Goal: Navigation & Orientation: Find specific page/section

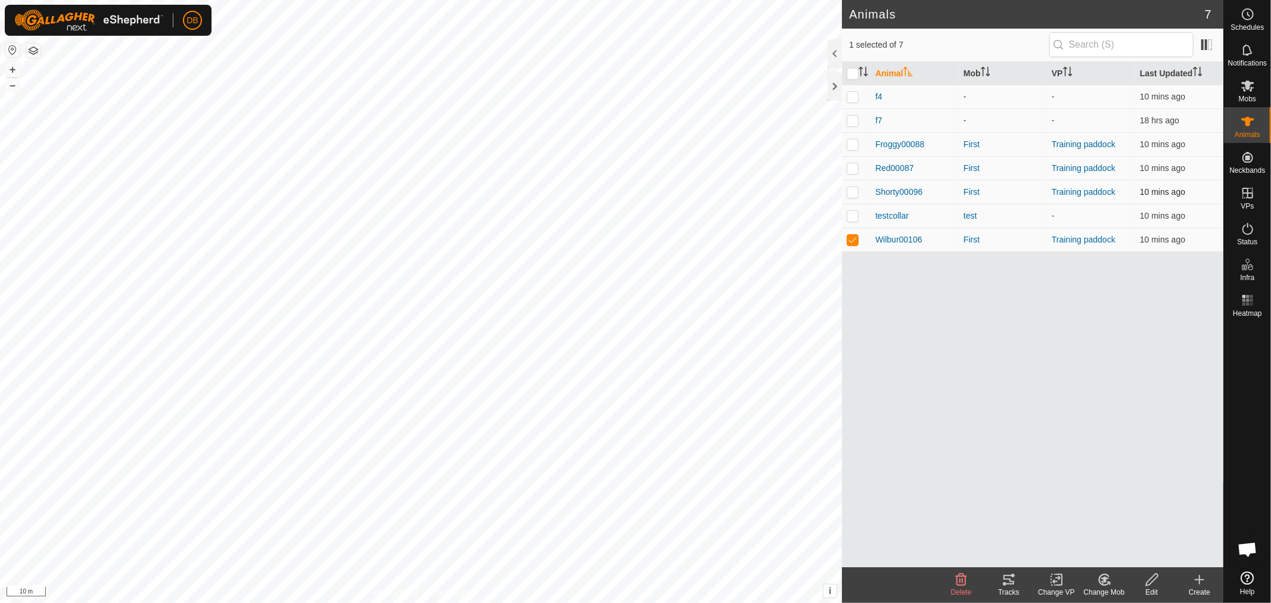
click at [851, 193] on p-checkbox at bounding box center [853, 192] width 12 height 10
checkbox input "true"
click at [854, 167] on p-checkbox at bounding box center [853, 168] width 12 height 10
checkbox input "true"
click at [854, 144] on p-checkbox at bounding box center [853, 144] width 12 height 10
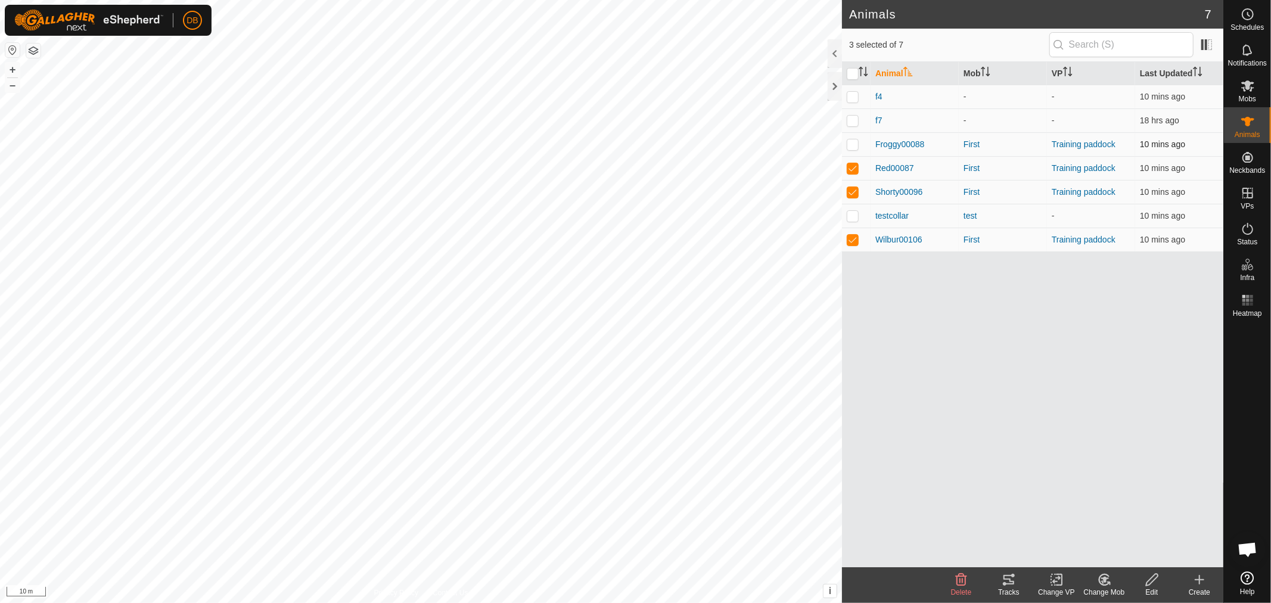
checkbox input "true"
drag, startPoint x: 848, startPoint y: 164, endPoint x: 858, endPoint y: 195, distance: 32.6
click at [849, 164] on p-checkbox at bounding box center [853, 168] width 12 height 10
checkbox input "false"
click at [854, 193] on p-checkbox at bounding box center [853, 192] width 12 height 10
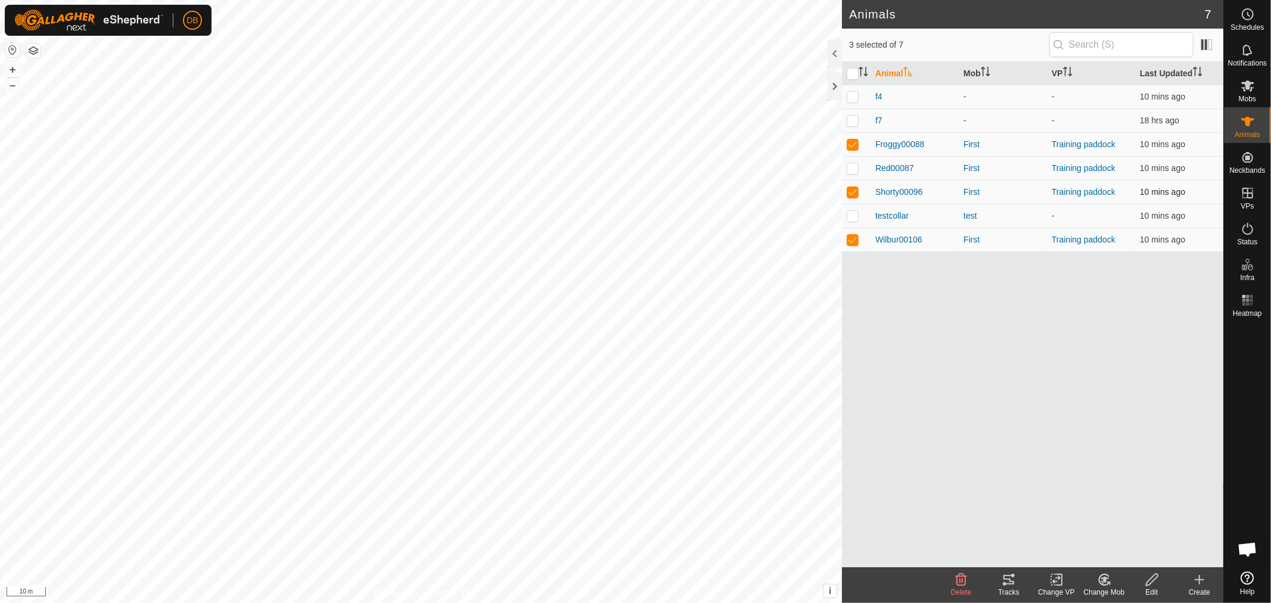
checkbox input "false"
click at [849, 235] on p-checkbox at bounding box center [853, 240] width 12 height 10
checkbox input "false"
click at [831, 83] on div at bounding box center [835, 86] width 14 height 29
click at [856, 144] on p-checkbox at bounding box center [853, 144] width 12 height 10
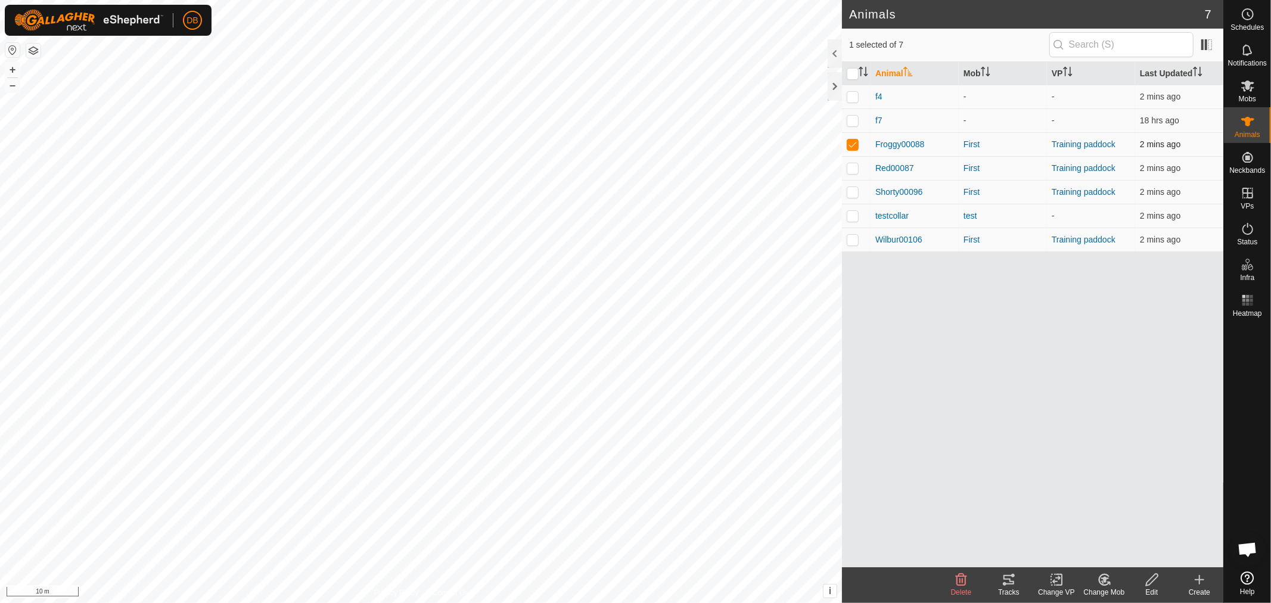
click at [851, 143] on p-checkbox at bounding box center [853, 144] width 12 height 10
checkbox input "false"
click at [849, 167] on p-checkbox at bounding box center [853, 168] width 12 height 10
click at [851, 166] on p-checkbox at bounding box center [853, 168] width 12 height 10
checkbox input "false"
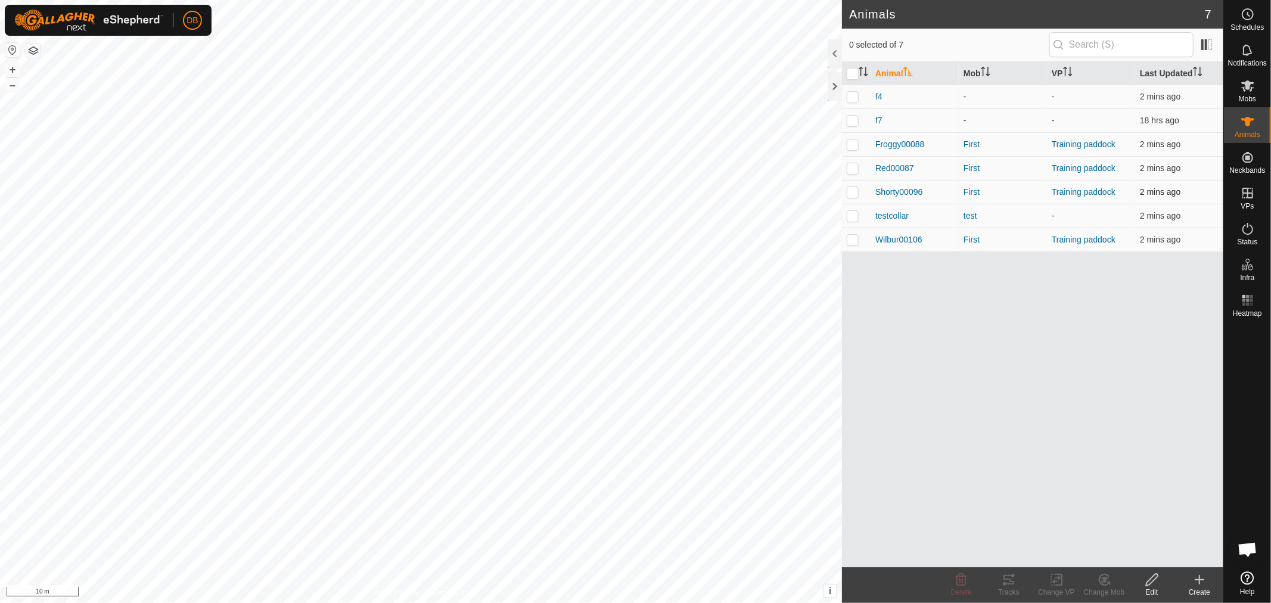
click at [851, 189] on p-checkbox at bounding box center [853, 192] width 12 height 10
click at [851, 193] on p-checkbox at bounding box center [853, 192] width 12 height 10
checkbox input "false"
click at [854, 241] on p-checkbox at bounding box center [853, 240] width 12 height 10
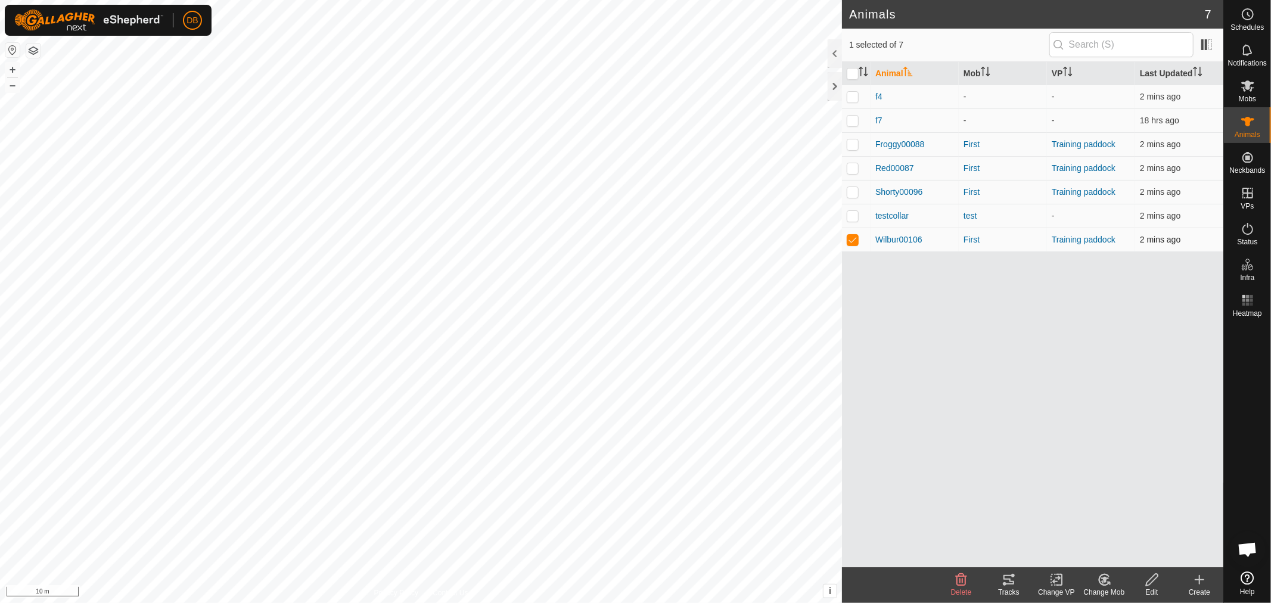
checkbox input "false"
click at [1249, 225] on icon at bounding box center [1248, 229] width 14 height 14
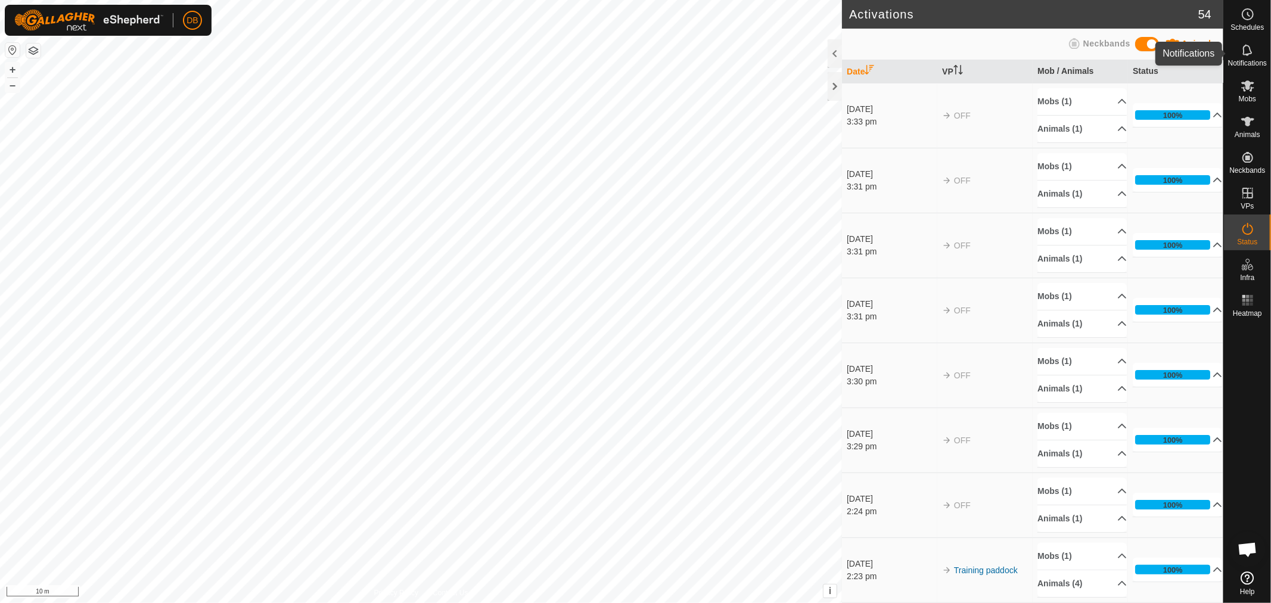
click at [1244, 54] on icon at bounding box center [1248, 50] width 14 height 14
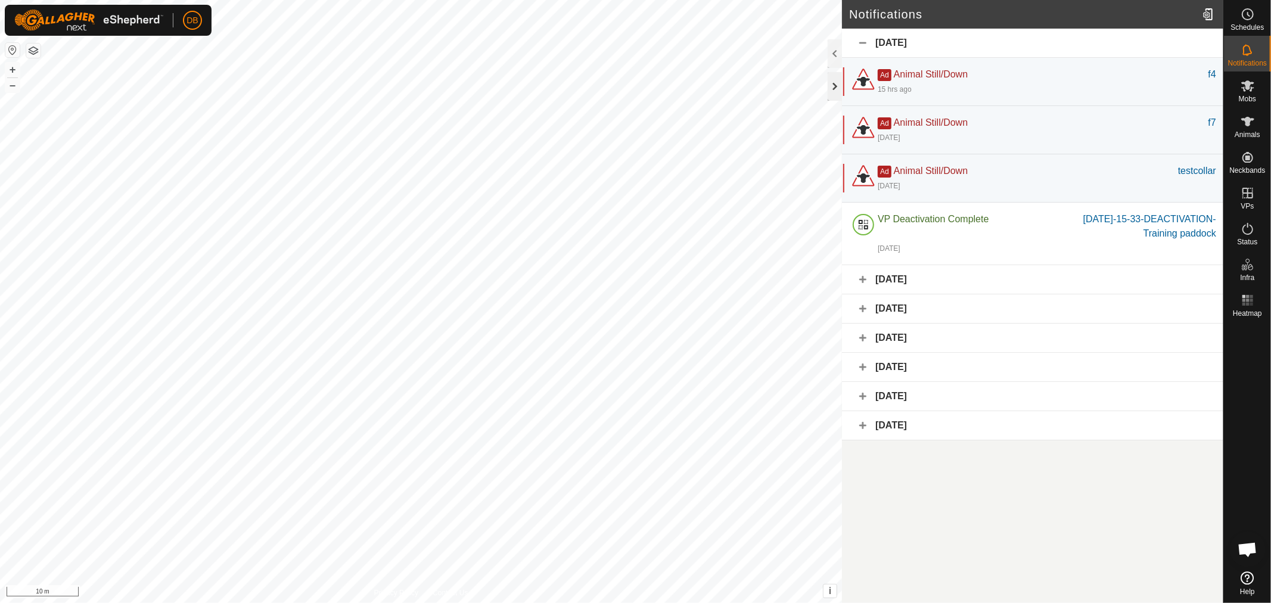
click at [830, 88] on div at bounding box center [835, 86] width 14 height 29
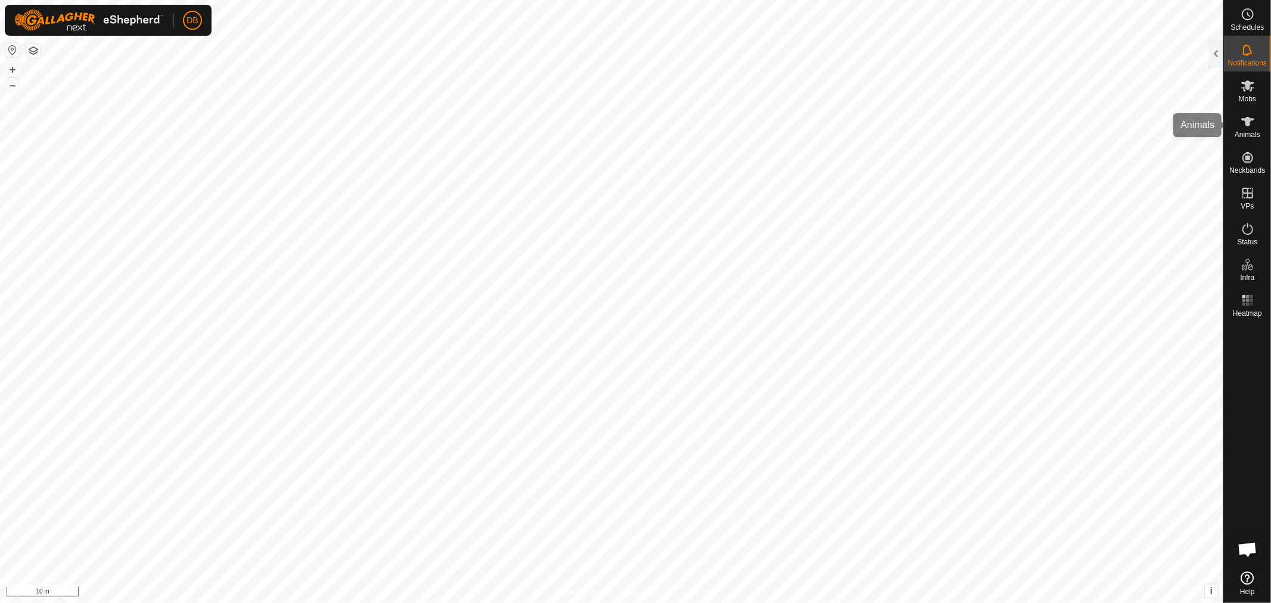
click at [1244, 128] on icon at bounding box center [1248, 121] width 14 height 14
click at [1252, 83] on icon at bounding box center [1248, 85] width 13 height 11
click at [1248, 83] on icon at bounding box center [1248, 85] width 13 height 11
click at [1240, 126] on es-animals-svg-icon at bounding box center [1247, 121] width 21 height 19
click at [1218, 58] on div at bounding box center [1216, 53] width 14 height 29
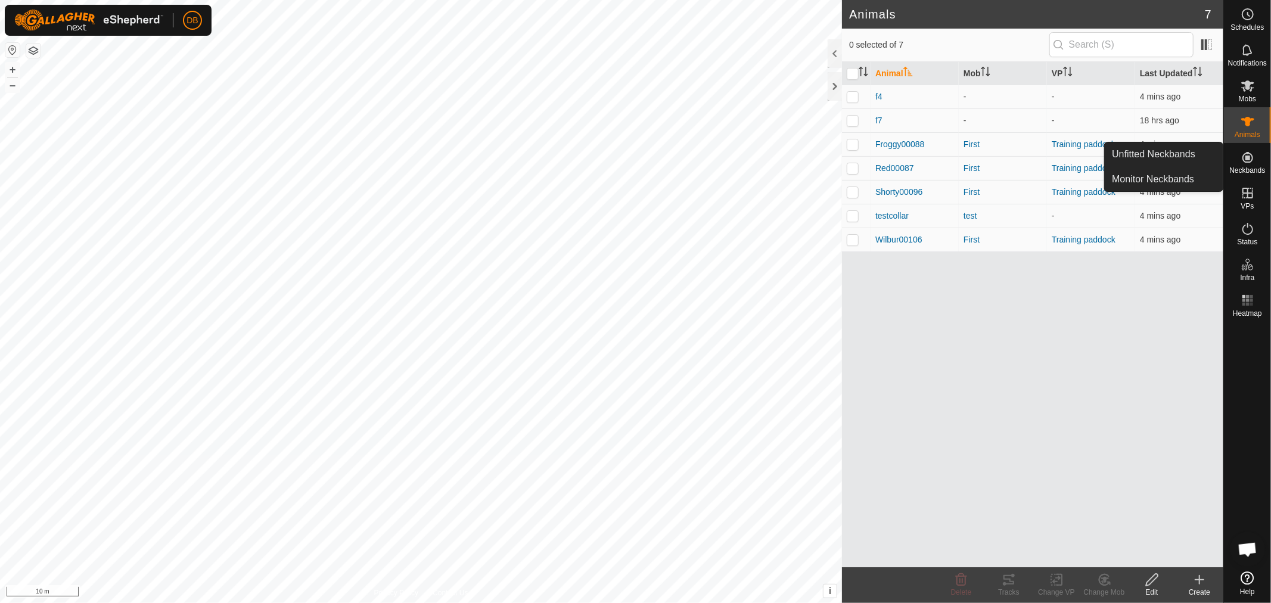
click at [1252, 162] on icon at bounding box center [1248, 157] width 14 height 14
click at [1171, 181] on link "Monitor Neckbands" at bounding box center [1164, 179] width 118 height 24
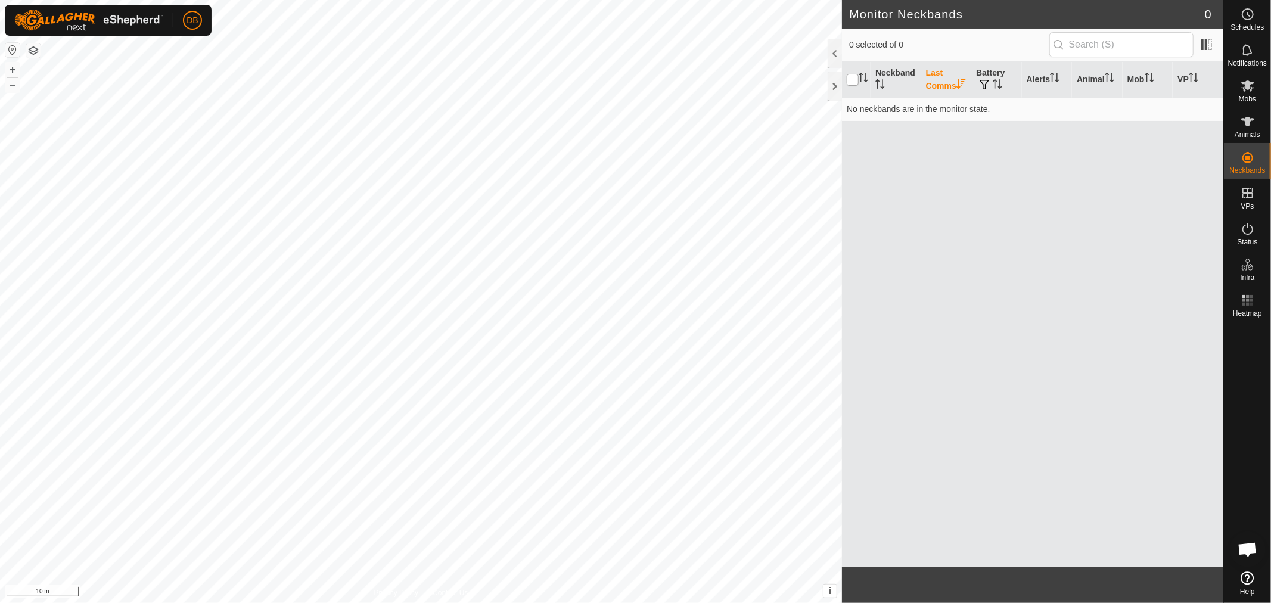
click at [851, 86] on input "checkbox" at bounding box center [853, 80] width 12 height 12
checkbox input "false"
click at [1173, 150] on link "Unfitted Neckbands" at bounding box center [1164, 154] width 118 height 24
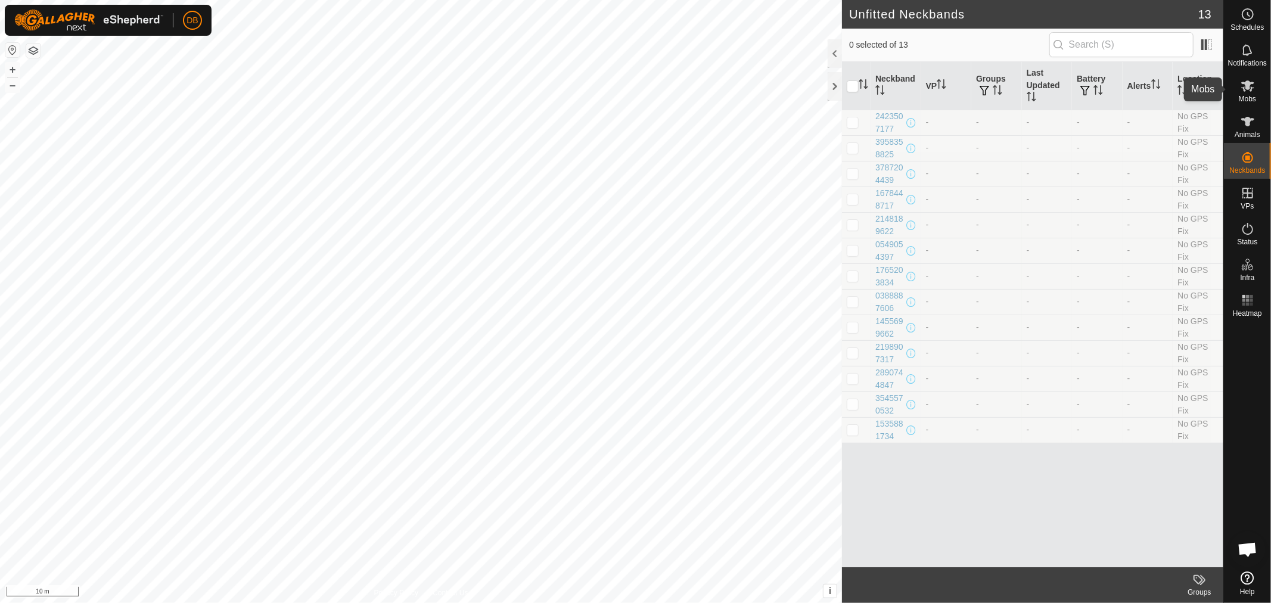
click at [1242, 92] on icon at bounding box center [1248, 86] width 14 height 14
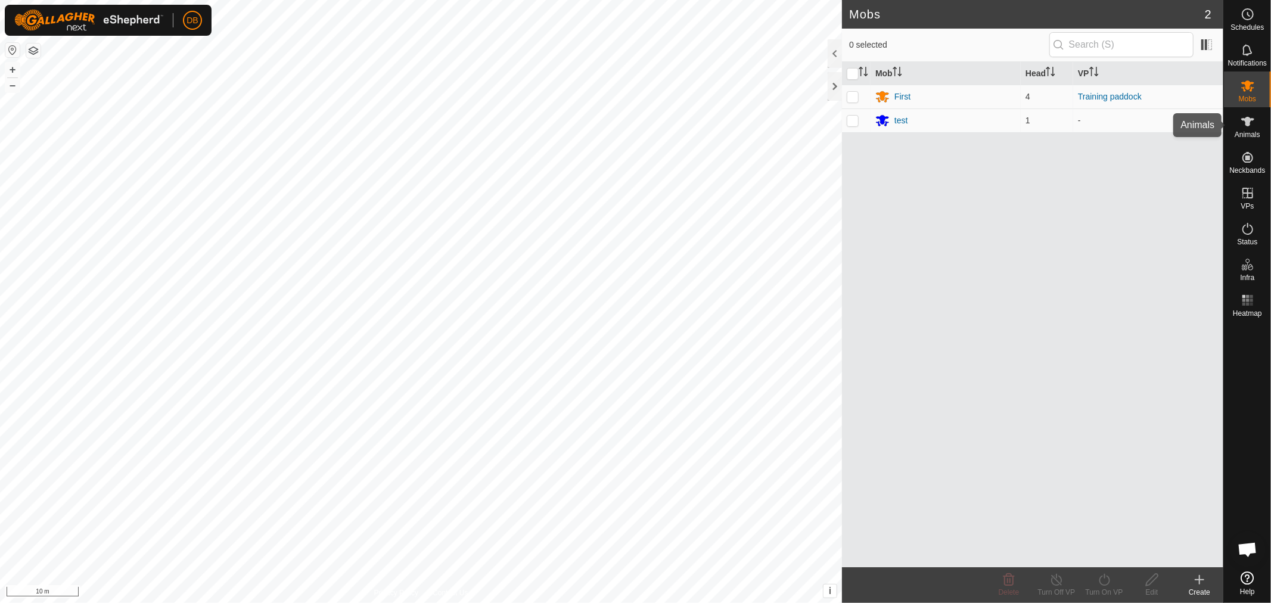
click at [1247, 131] on span "Animals" at bounding box center [1248, 134] width 26 height 7
